Goal: Task Accomplishment & Management: Manage account settings

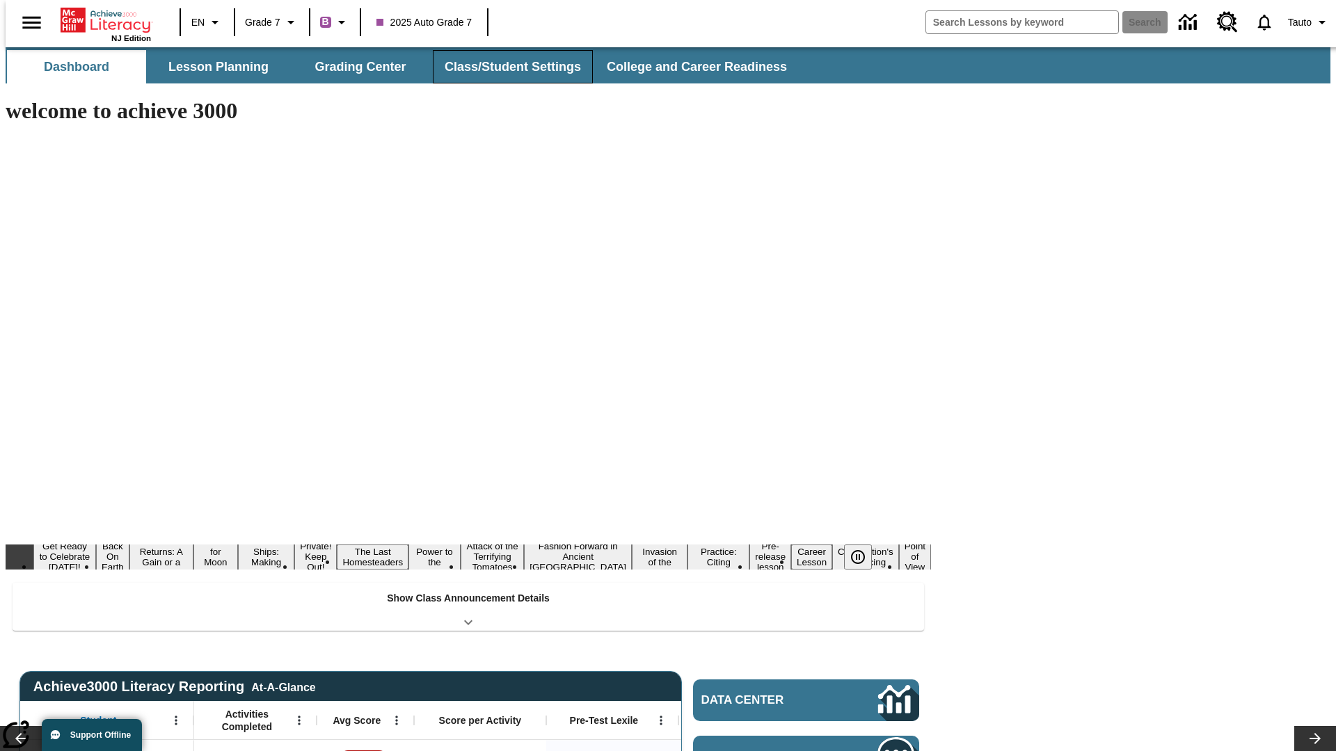
click at [505, 67] on button "Class/Student Settings" at bounding box center [513, 66] width 160 height 33
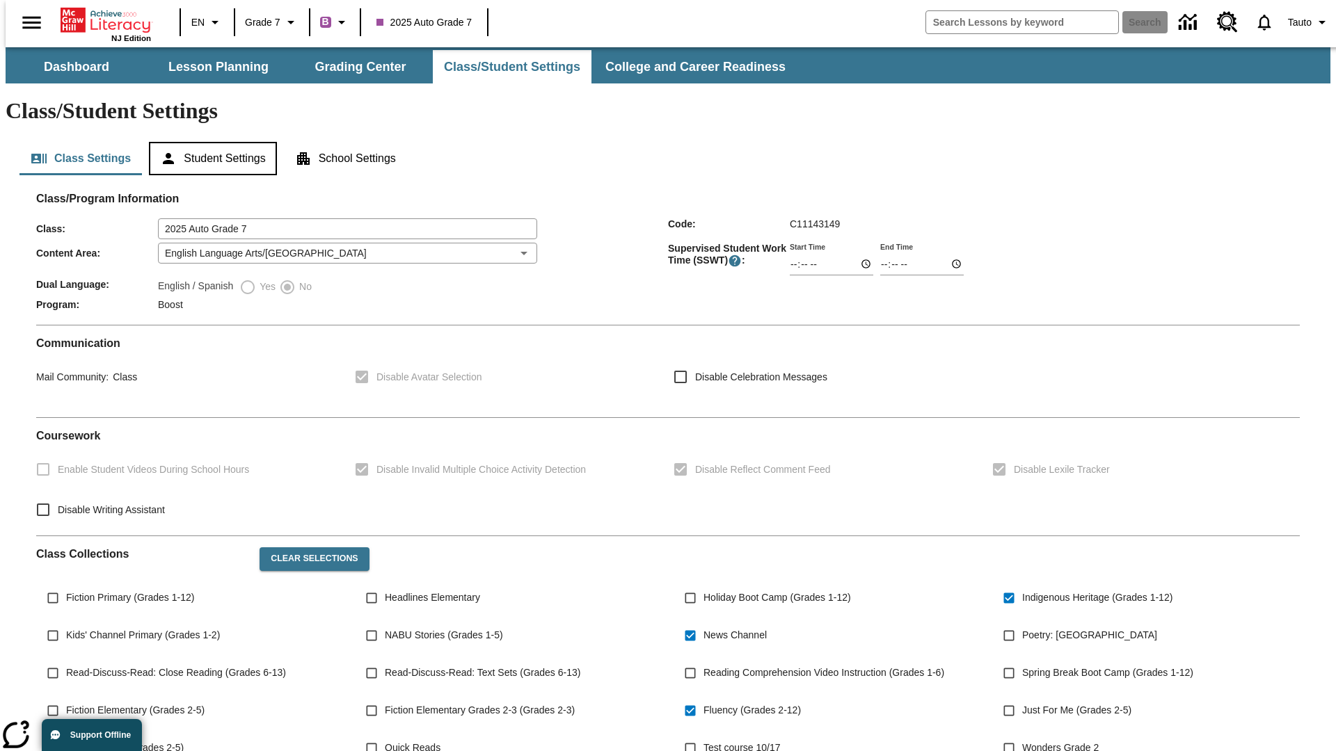
click at [209, 142] on button "Student Settings" at bounding box center [212, 158] width 127 height 33
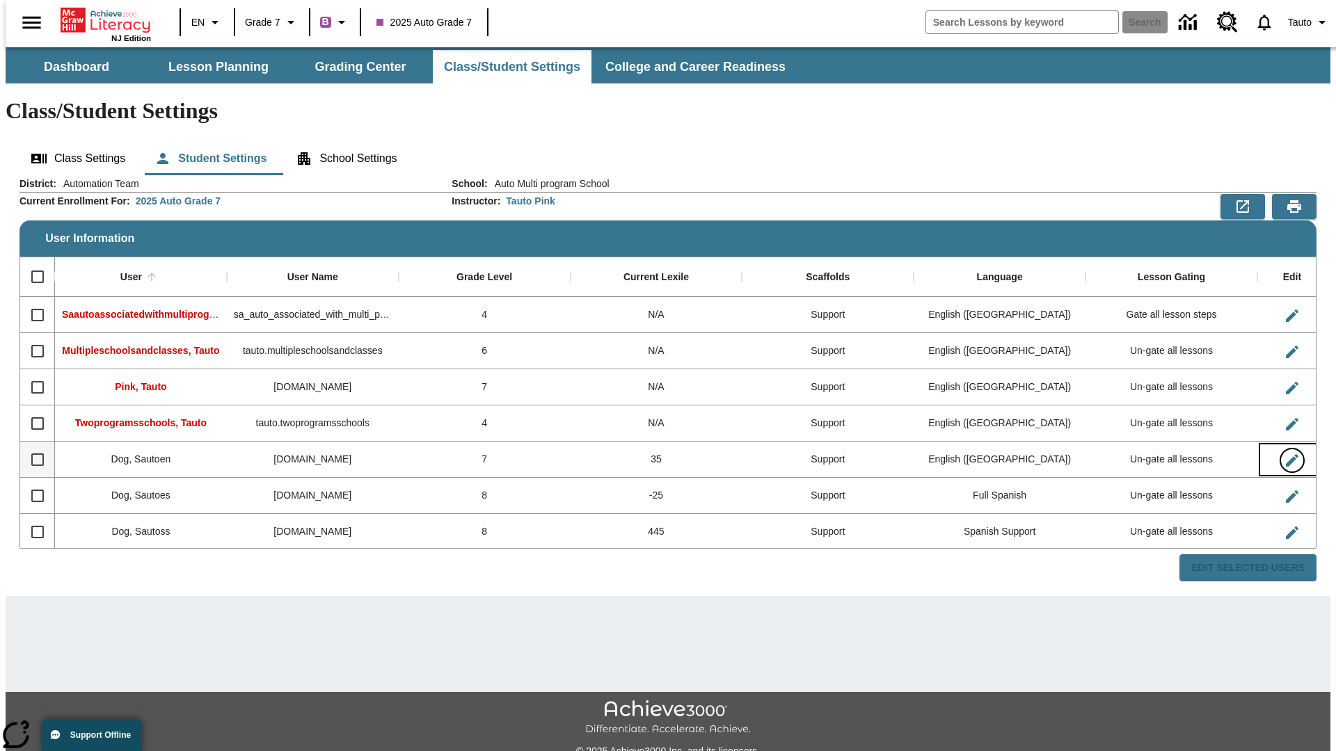
click at [1286, 454] on icon "Edit User" at bounding box center [1292, 460] width 13 height 13
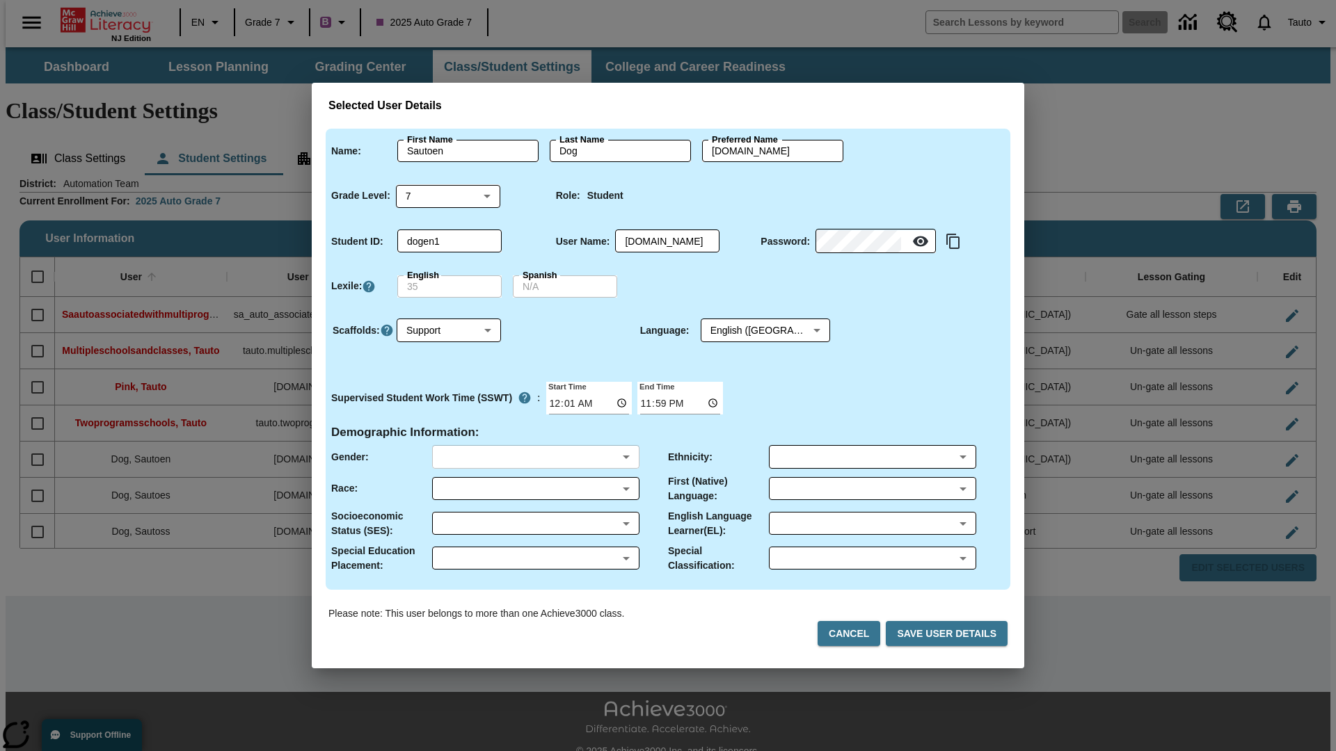
click at [535, 457] on body "Skip to main content NJ Edition EN Grade 7 B 2025 Auto Grade 7 Search 0 Tauto D…" at bounding box center [668, 414] width 1325 height 735
click at [535, 488] on body "Skip to main content NJ Edition EN Grade 7 B 2025 Auto Grade 7 Search 0 Tauto D…" at bounding box center [668, 414] width 1325 height 735
click at [535, 523] on body "Skip to main content NJ Edition EN Grade 7 B 2025 Auto Grade 7 Search 0 Tauto D…" at bounding box center [668, 414] width 1325 height 735
click at [535, 558] on body "Skip to main content NJ Edition EN Grade 7 B 2025 Auto Grade 7 Search 0 Tauto D…" at bounding box center [668, 414] width 1325 height 735
